Goal: Check status

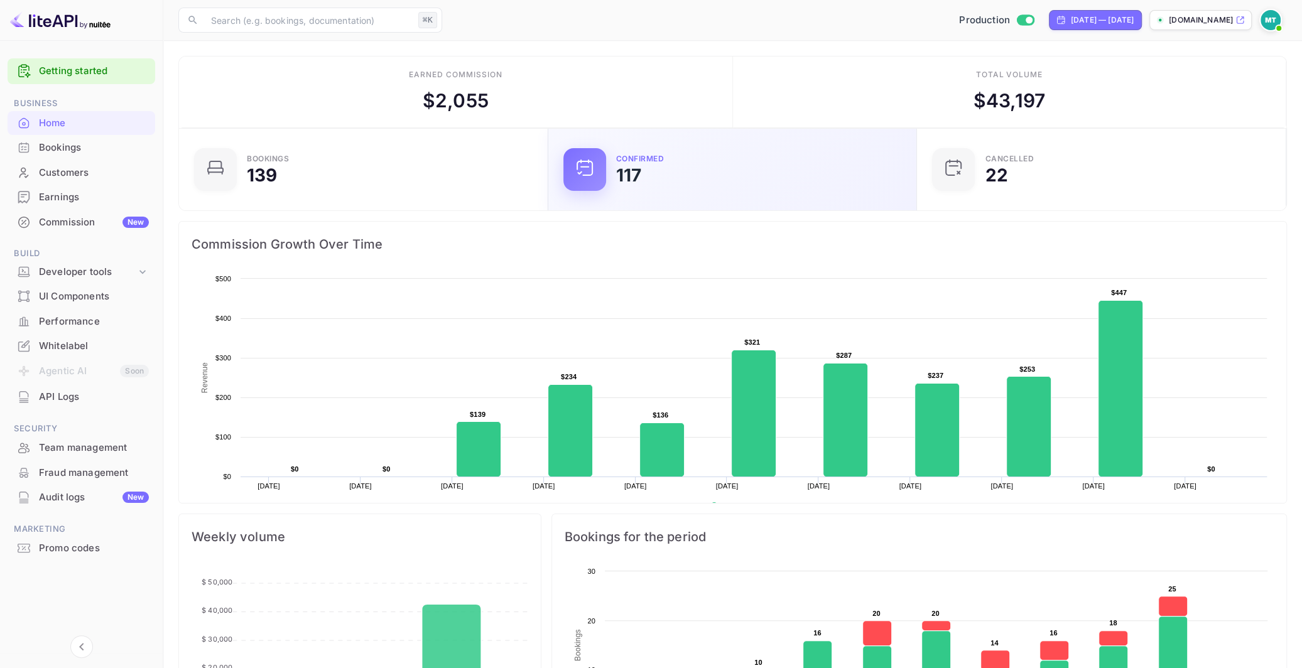
scroll to position [204, 362]
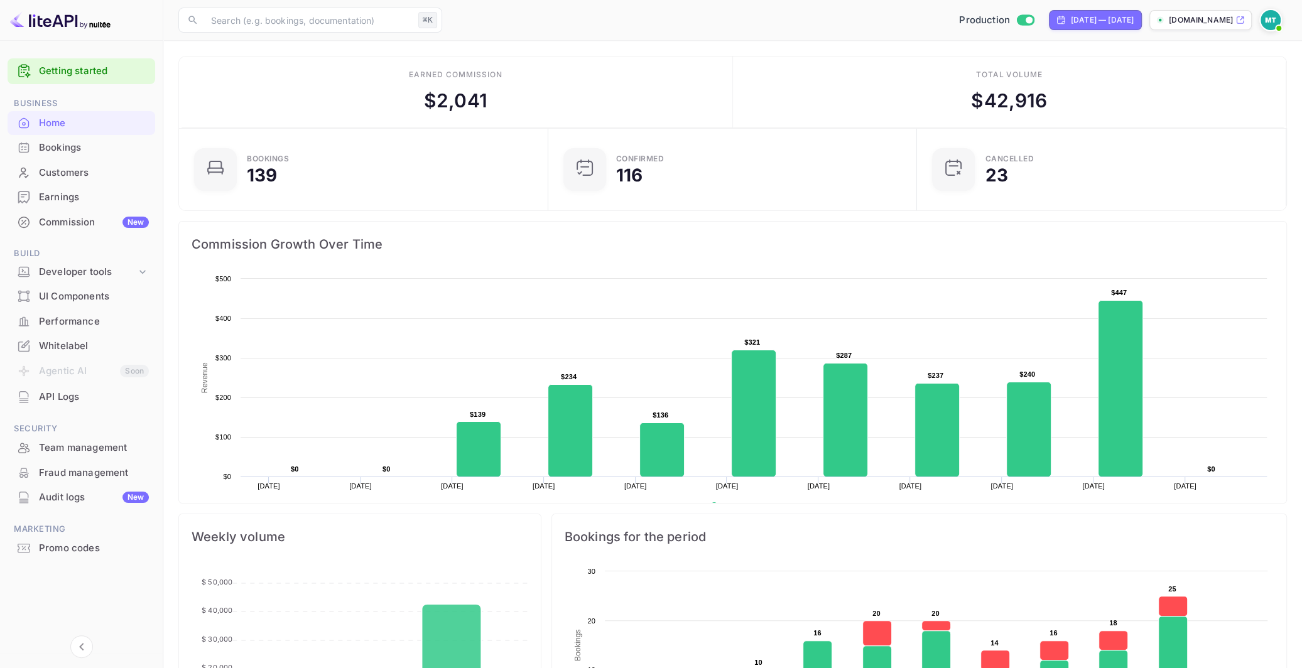
click at [38, 121] on div "Home" at bounding box center [82, 123] width 148 height 24
click at [1092, 16] on div "[DATE] — [DATE]" at bounding box center [1102, 19] width 63 height 11
select select "8"
select select "2025"
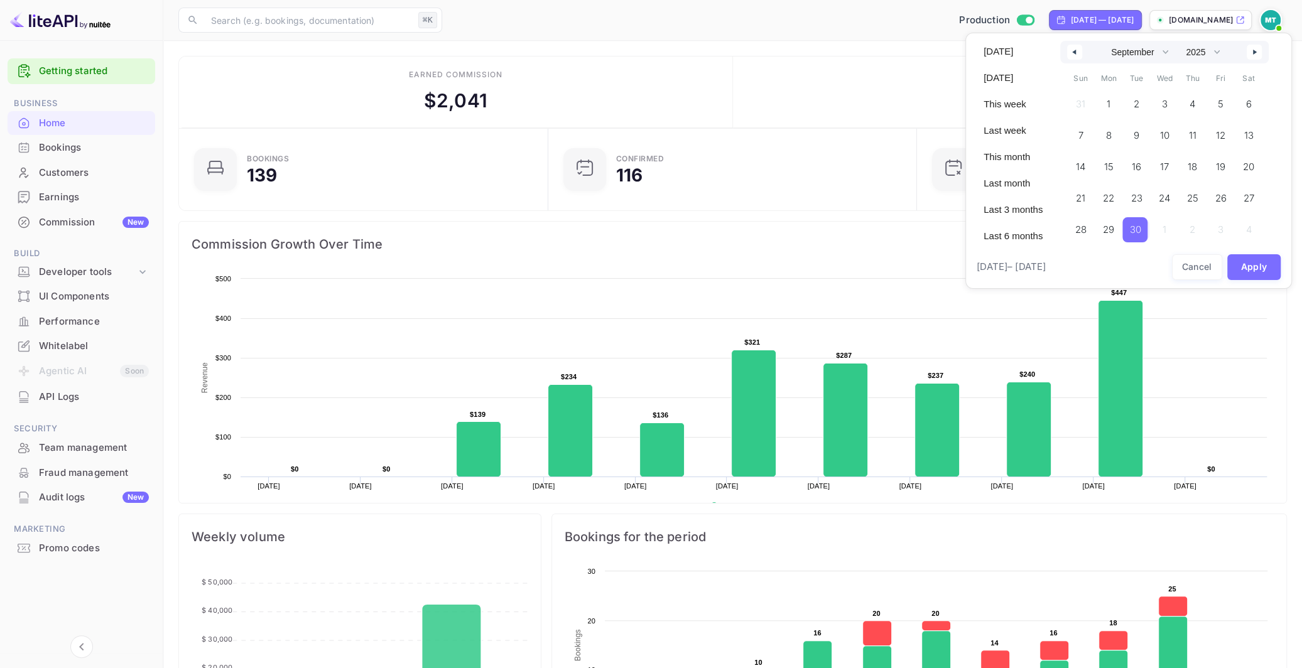
click at [1250, 53] on button "button" at bounding box center [1254, 52] width 15 height 15
click at [1165, 100] on span "1" at bounding box center [1165, 104] width 28 height 25
click at [1076, 171] on span "12" at bounding box center [1080, 167] width 9 height 23
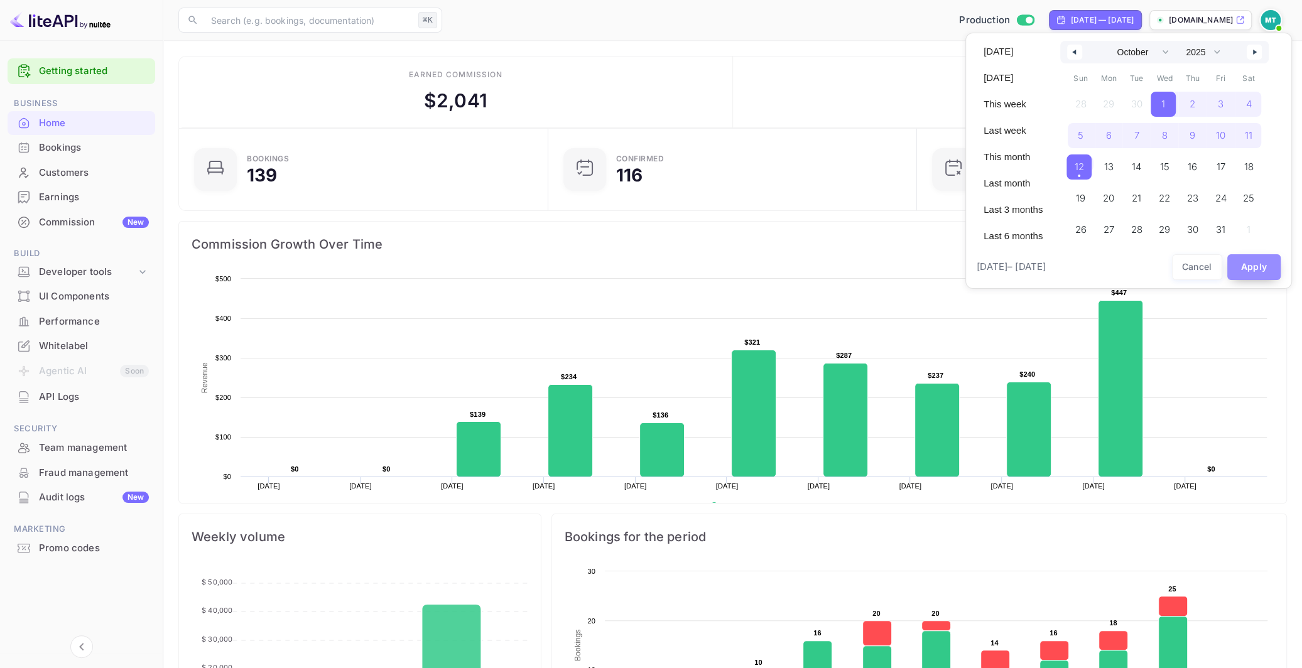
click at [1269, 265] on button "Apply" at bounding box center [1254, 267] width 54 height 26
select select "8"
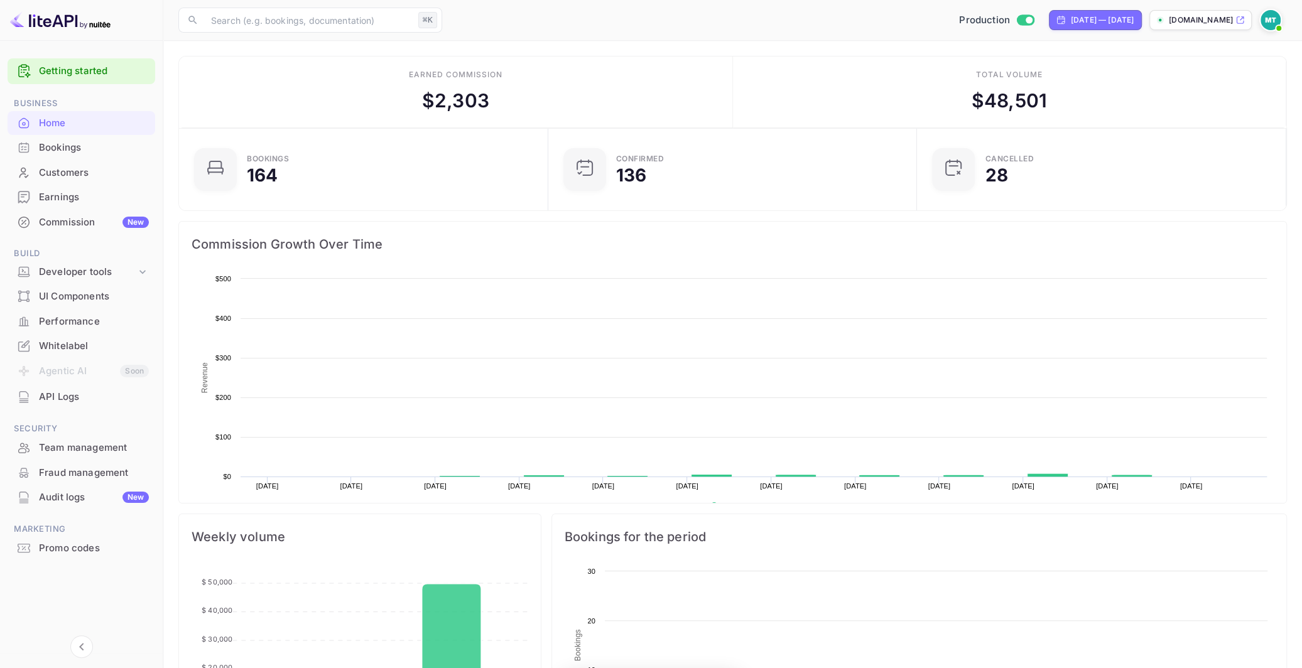
scroll to position [204, 362]
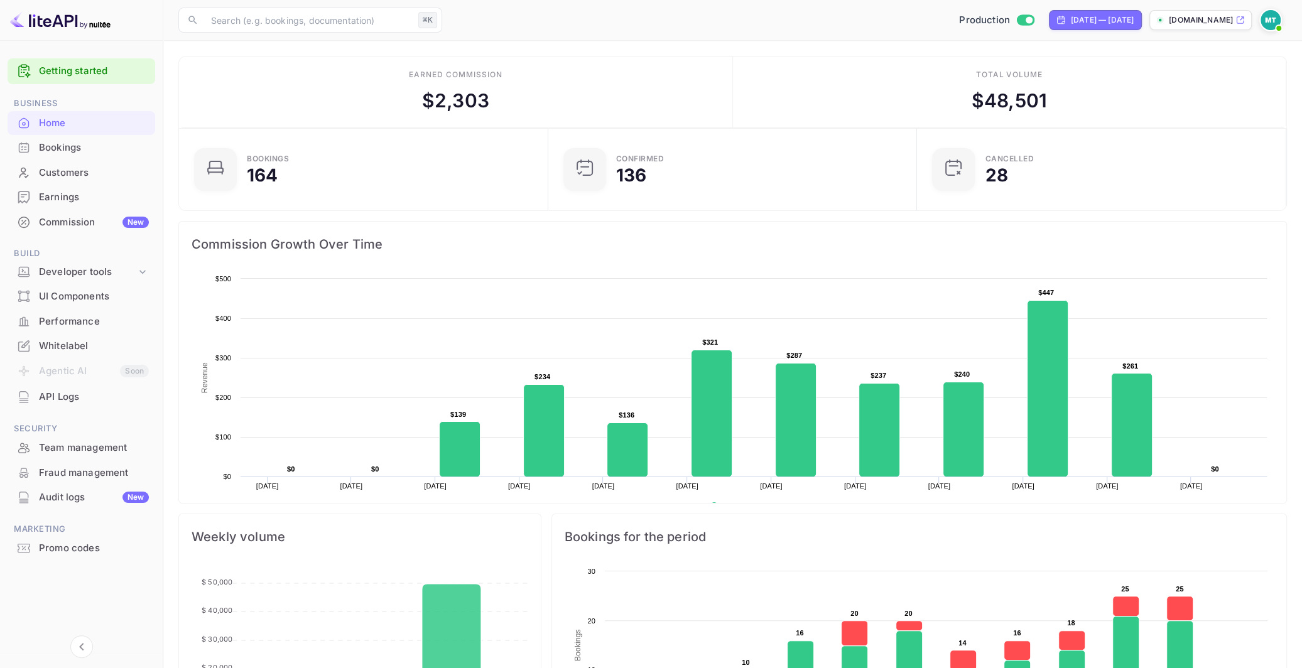
click at [659, 46] on main "Earned commission $ 2,303 Total volume $ 48,501 Bookings 164 Confirmed 136 CANC…" at bounding box center [732, 654] width 1139 height 1226
